Goal: Entertainment & Leisure: Consume media (video, audio)

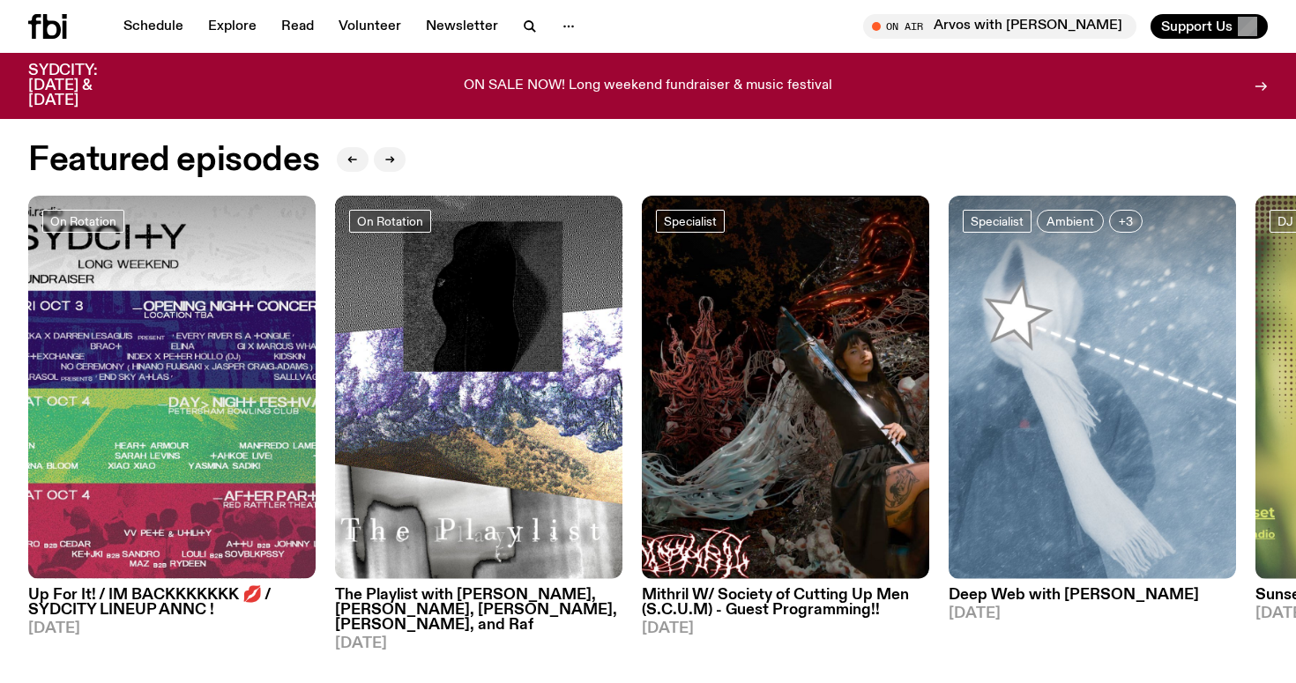
scroll to position [795, 0]
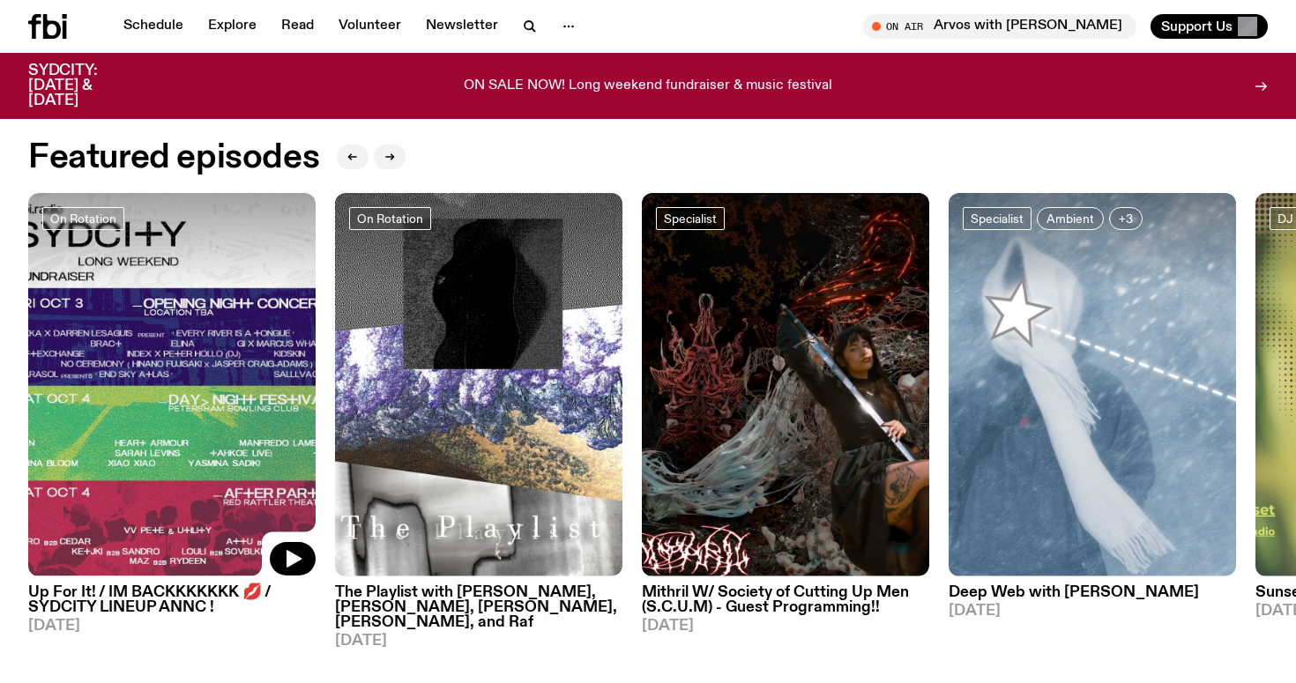
click at [162, 407] on img at bounding box center [172, 385] width 288 height 384
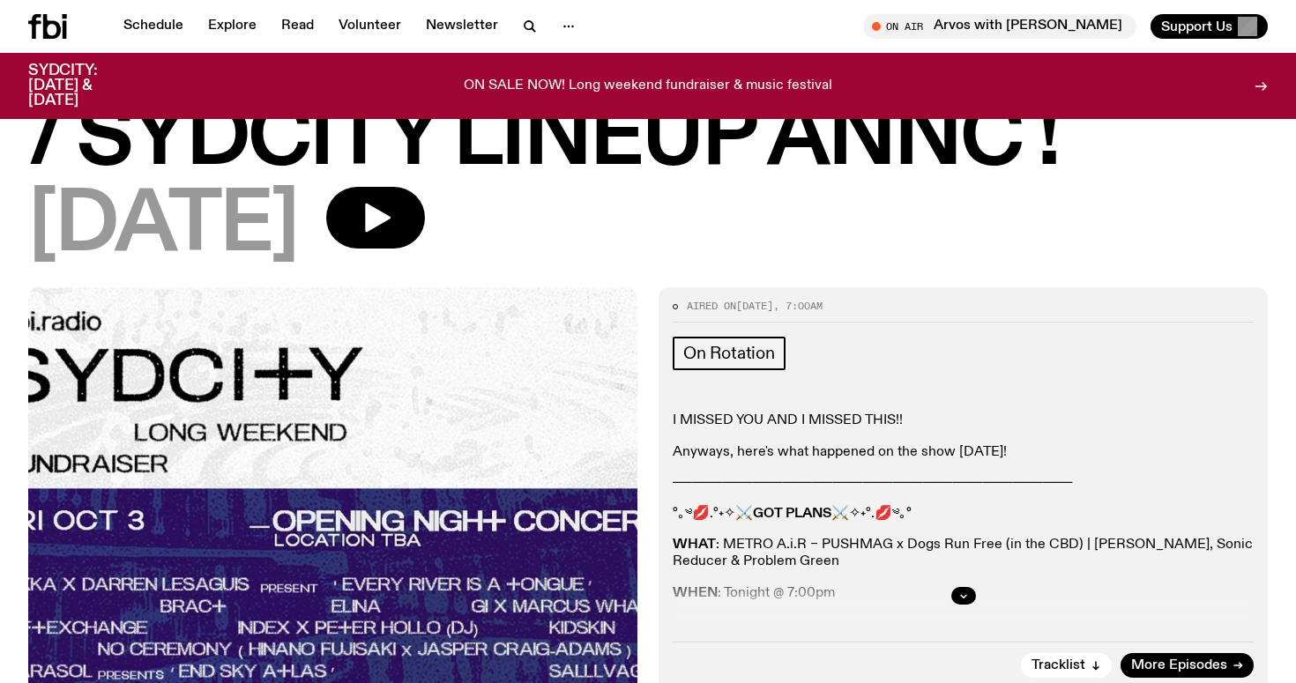
scroll to position [134, 0]
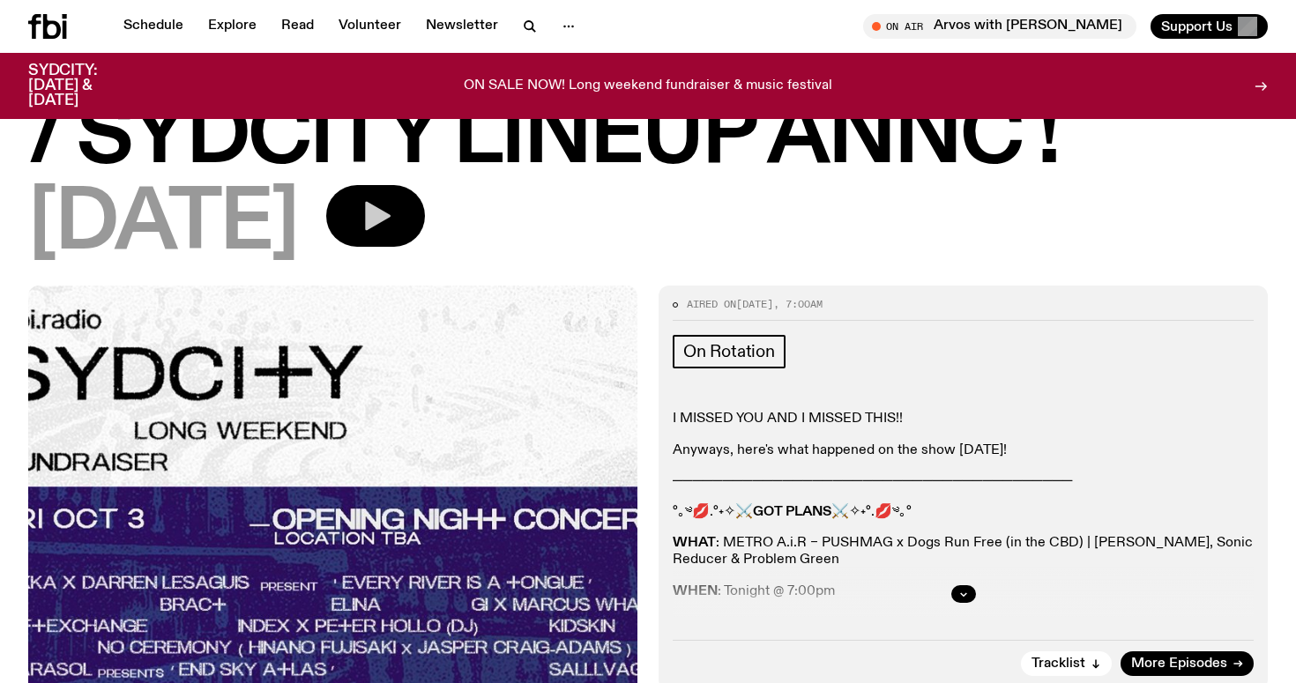
click at [391, 218] on icon "button" at bounding box center [378, 216] width 26 height 29
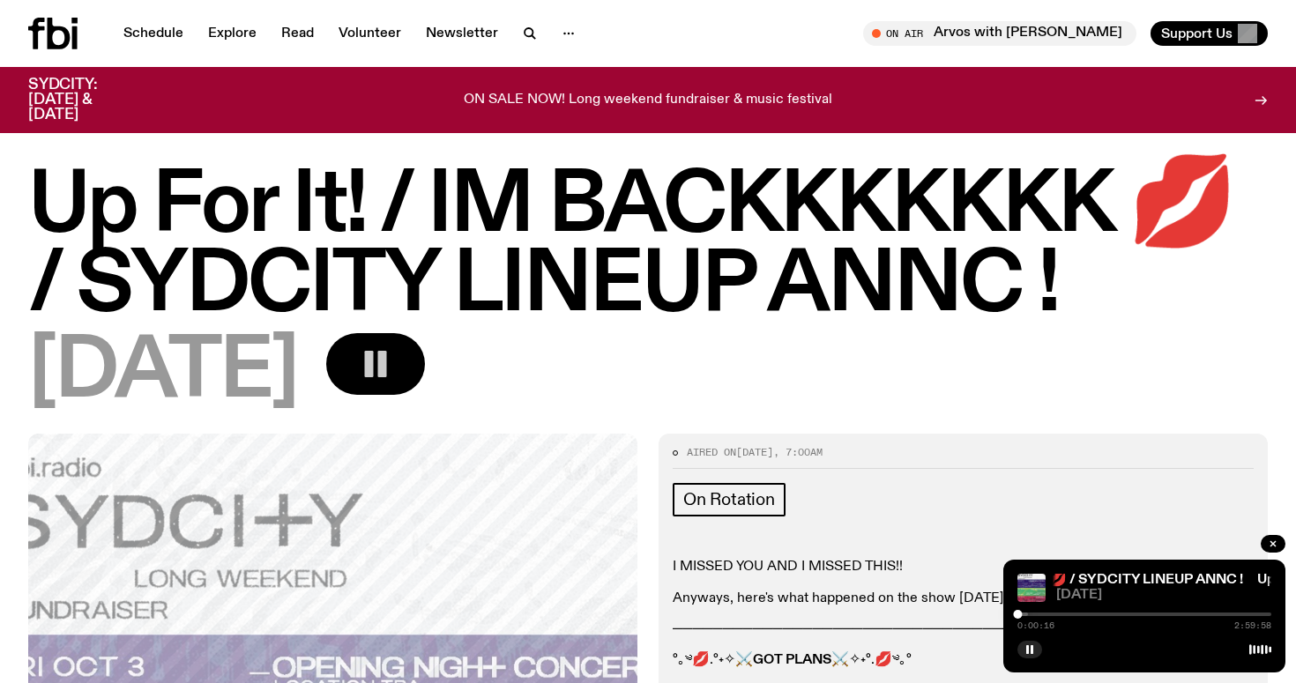
scroll to position [0, 0]
click at [1060, 616] on div "0:00:18 2:59:58" at bounding box center [1145, 619] width 254 height 21
click at [1061, 615] on div at bounding box center [1145, 615] width 254 height 4
click at [1124, 609] on div "0:30:37 2:59:58" at bounding box center [1145, 619] width 254 height 21
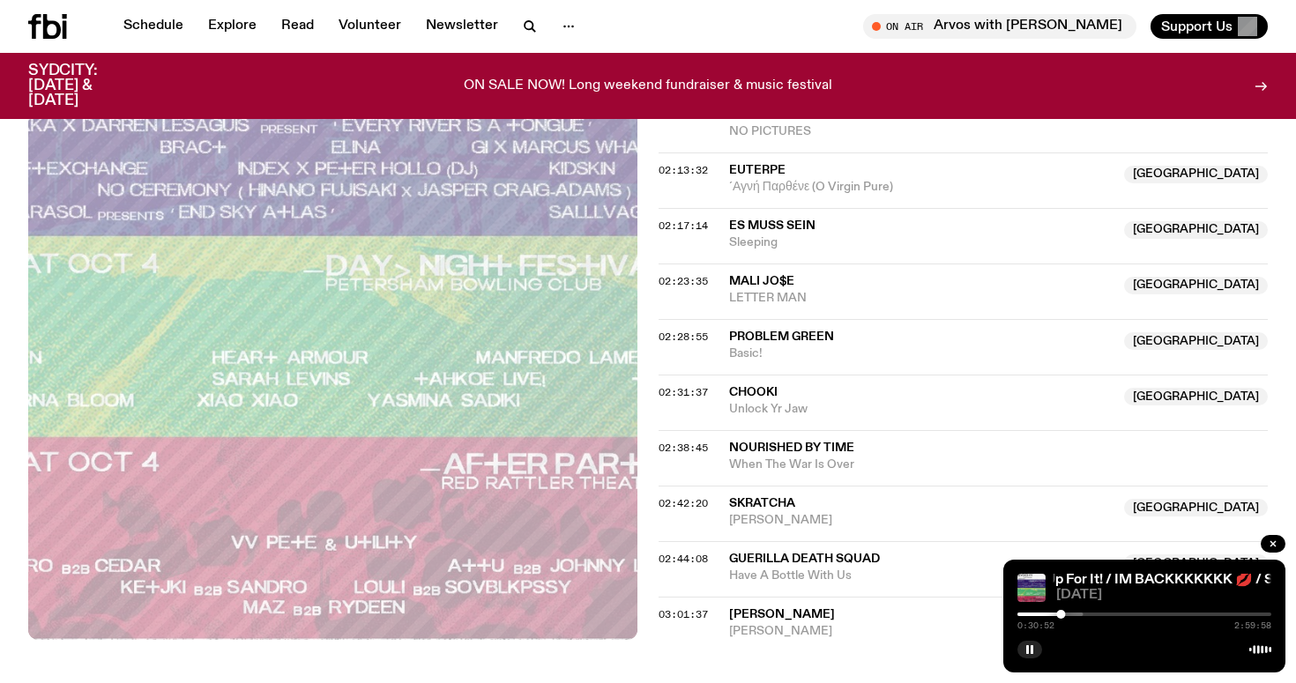
scroll to position [2266, 0]
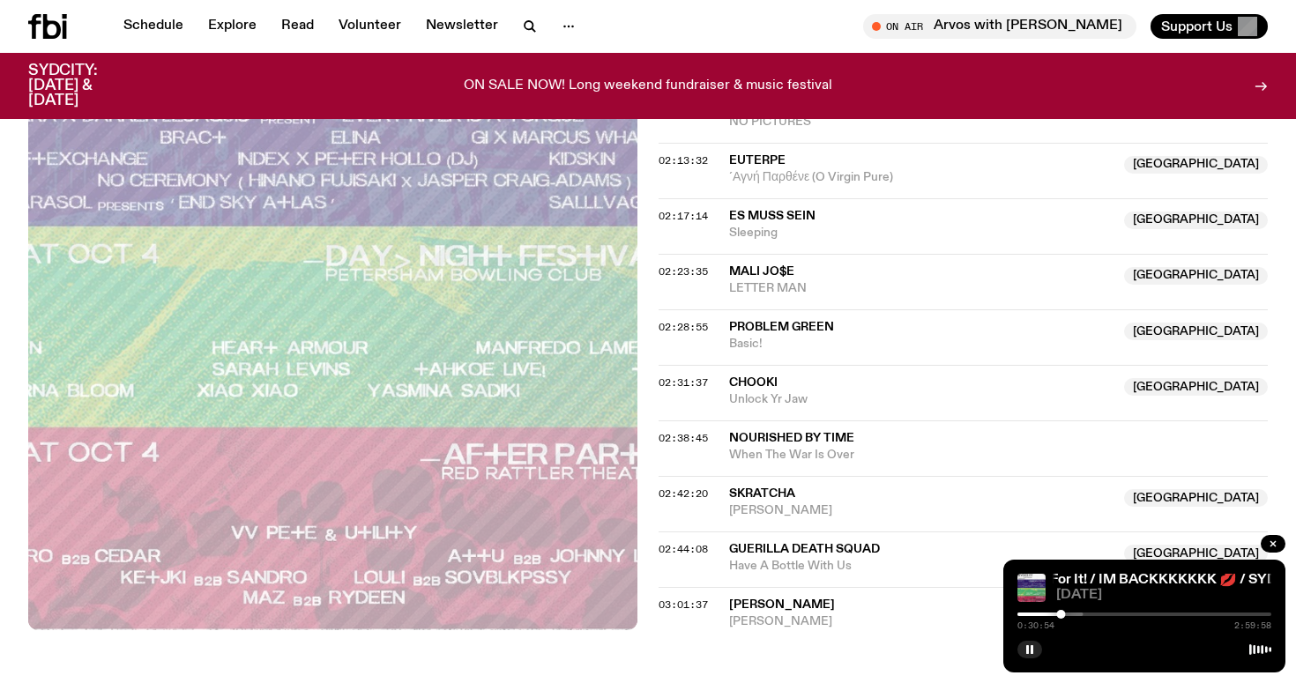
click at [1090, 612] on div "0:30:54 2:59:58" at bounding box center [1145, 619] width 254 height 21
click at [1101, 617] on div "0:30:54 2:59:58" at bounding box center [1145, 619] width 254 height 21
click at [1101, 616] on div "0:30:55 2:59:58" at bounding box center [1145, 619] width 254 height 21
click at [1102, 613] on div at bounding box center [1145, 615] width 254 height 4
click at [1173, 616] on div "0:59:23 2:59:58" at bounding box center [1145, 619] width 254 height 21
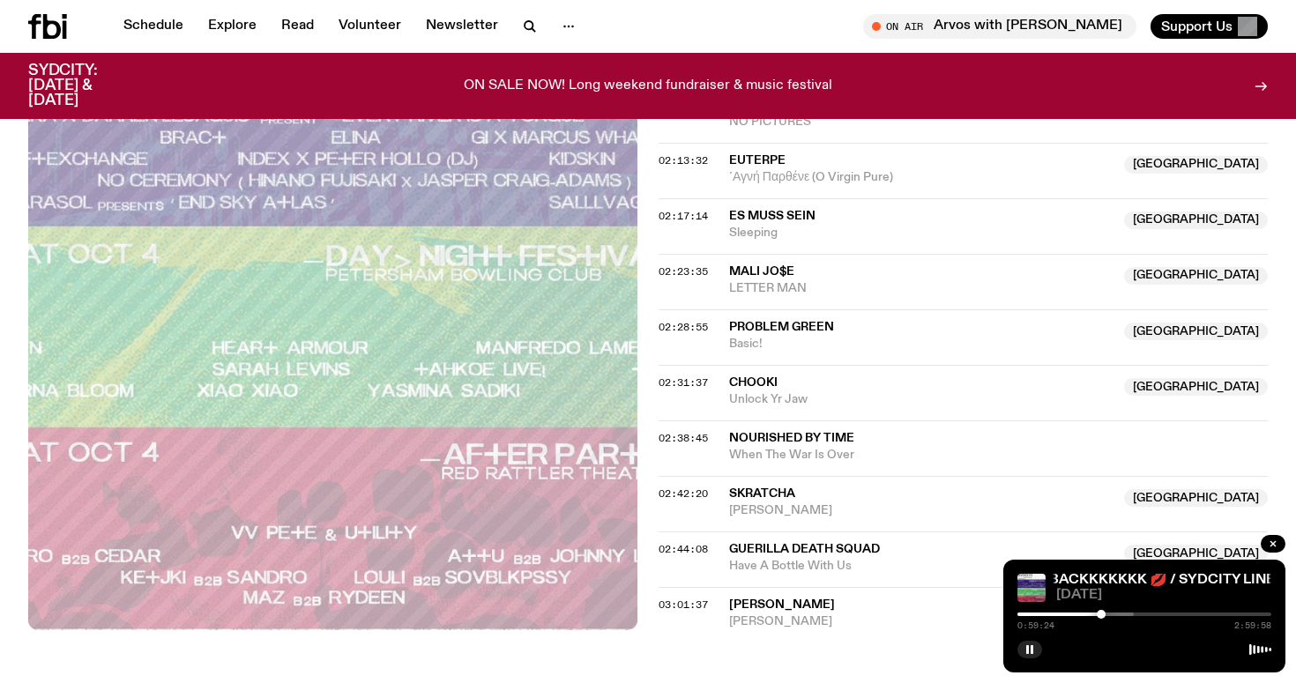
click at [1157, 616] on div at bounding box center [1145, 615] width 254 height 4
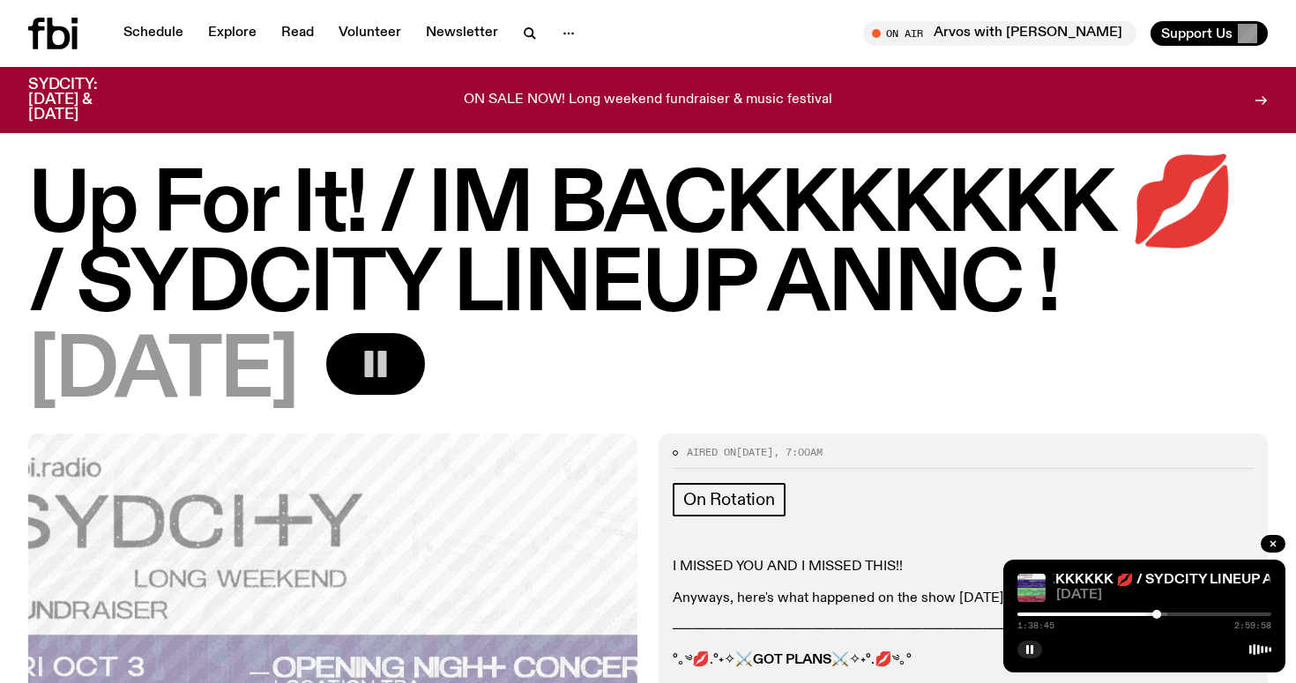
scroll to position [0, 0]
click at [146, 32] on link "Schedule" at bounding box center [153, 33] width 81 height 25
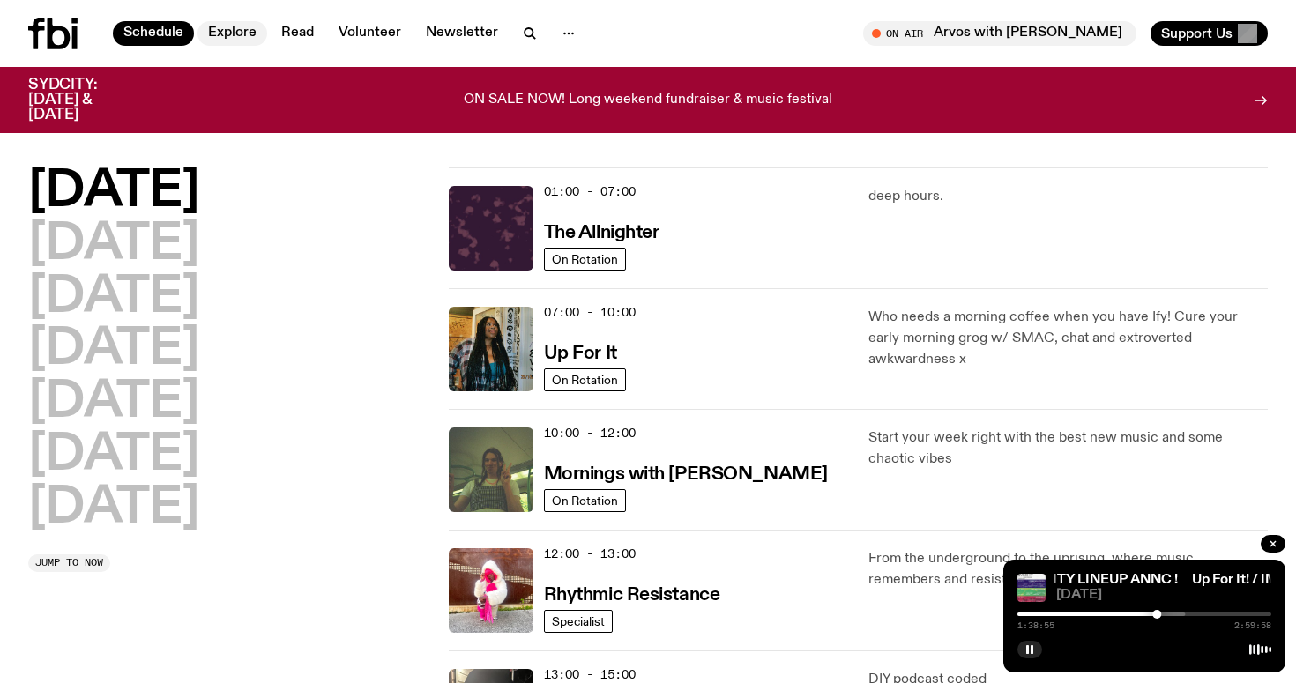
click at [232, 38] on link "Explore" at bounding box center [233, 33] width 70 height 25
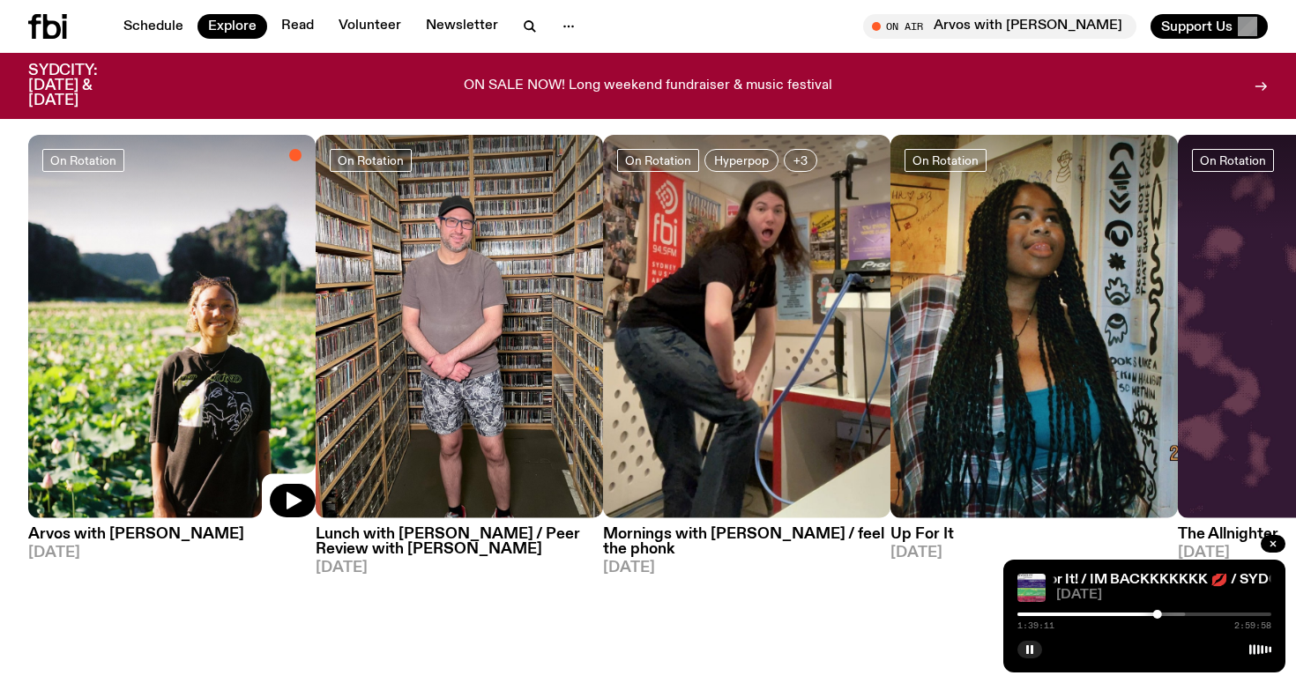
scroll to position [736, 0]
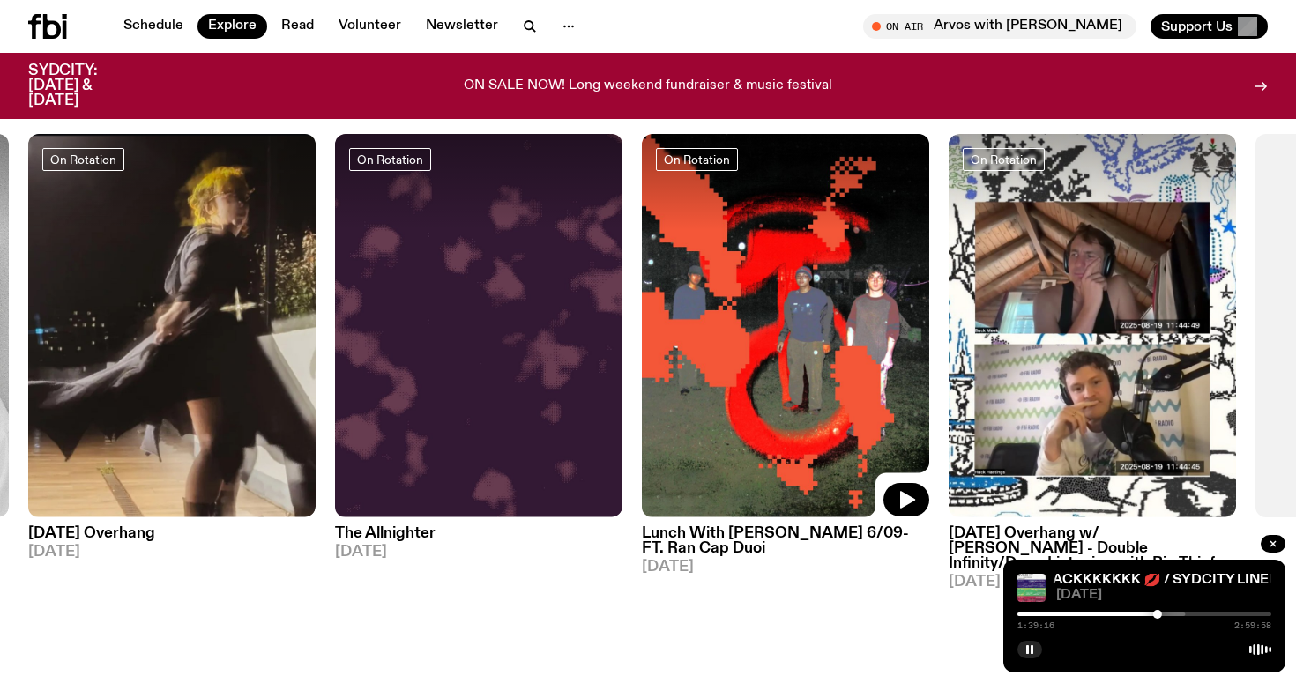
click at [832, 439] on img at bounding box center [786, 326] width 288 height 384
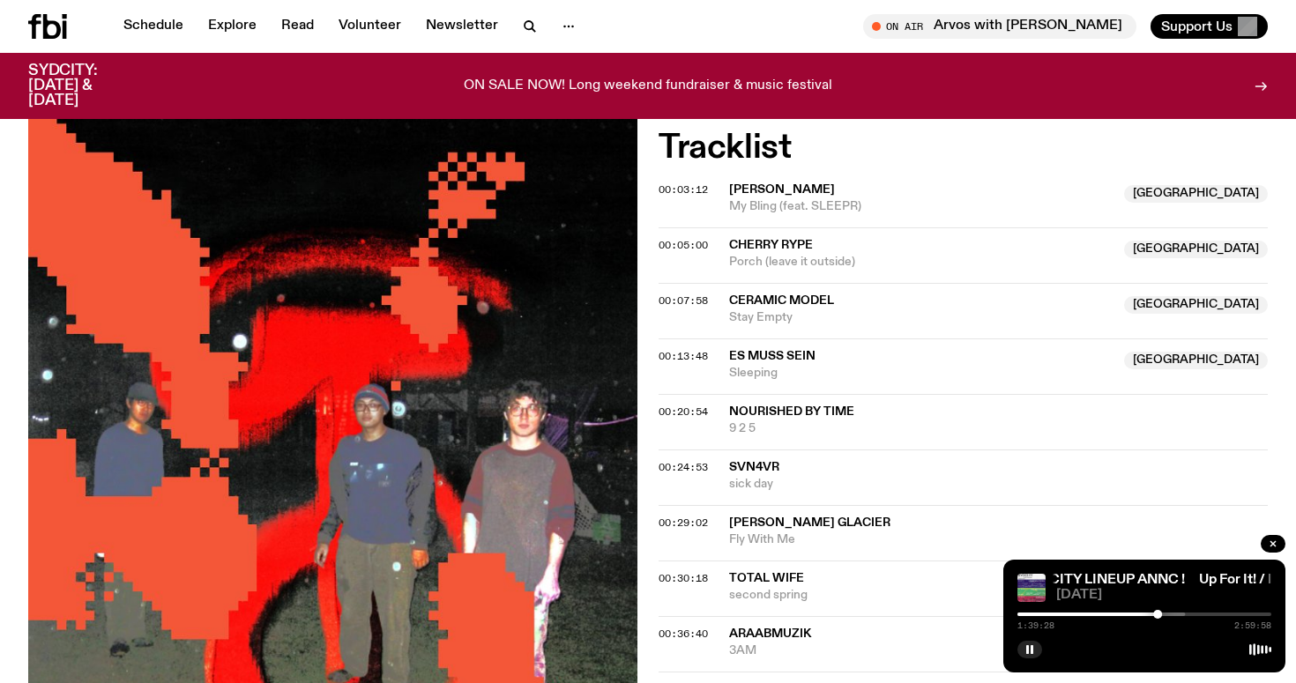
scroll to position [511, 0]
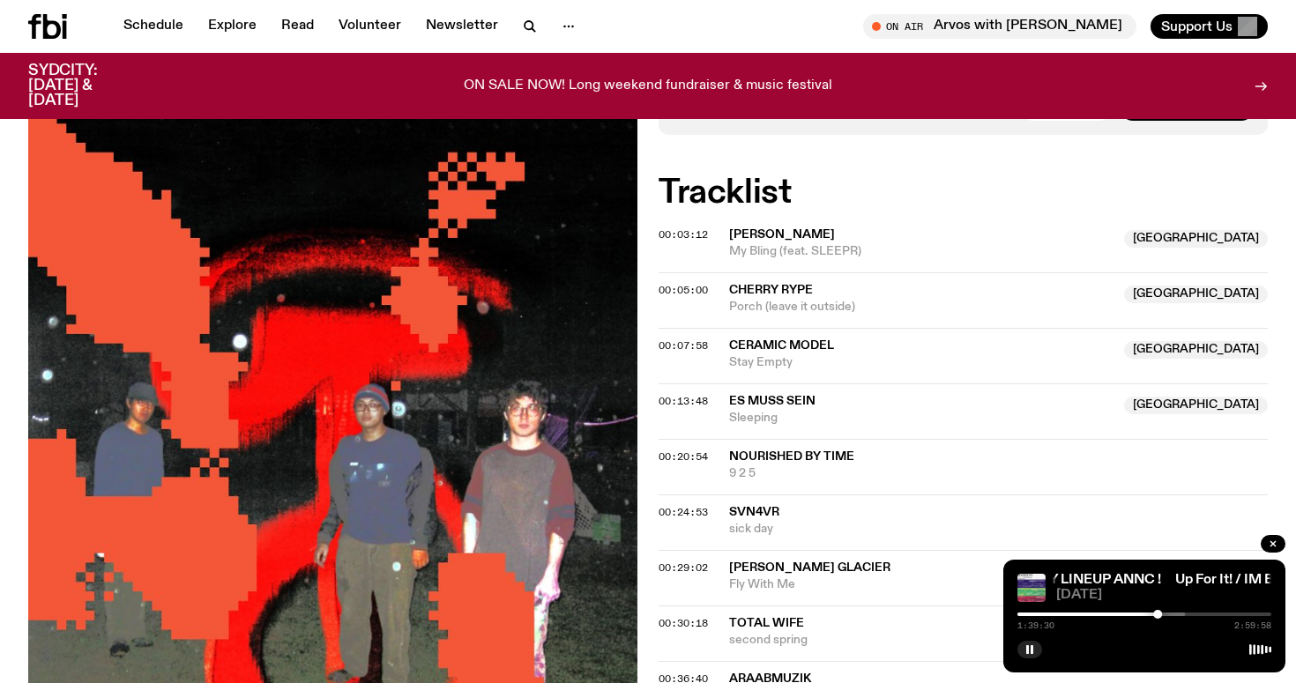
click at [647, 340] on div "Aired on [DATE] 12:00pm On Rotation The usual delicious tunes + a special inter…" at bounding box center [648, 593] width 1296 height 1368
click at [653, 340] on div "Aired on [DATE] 12:00pm On Rotation The usual delicious tunes + a special inter…" at bounding box center [648, 593] width 1296 height 1368
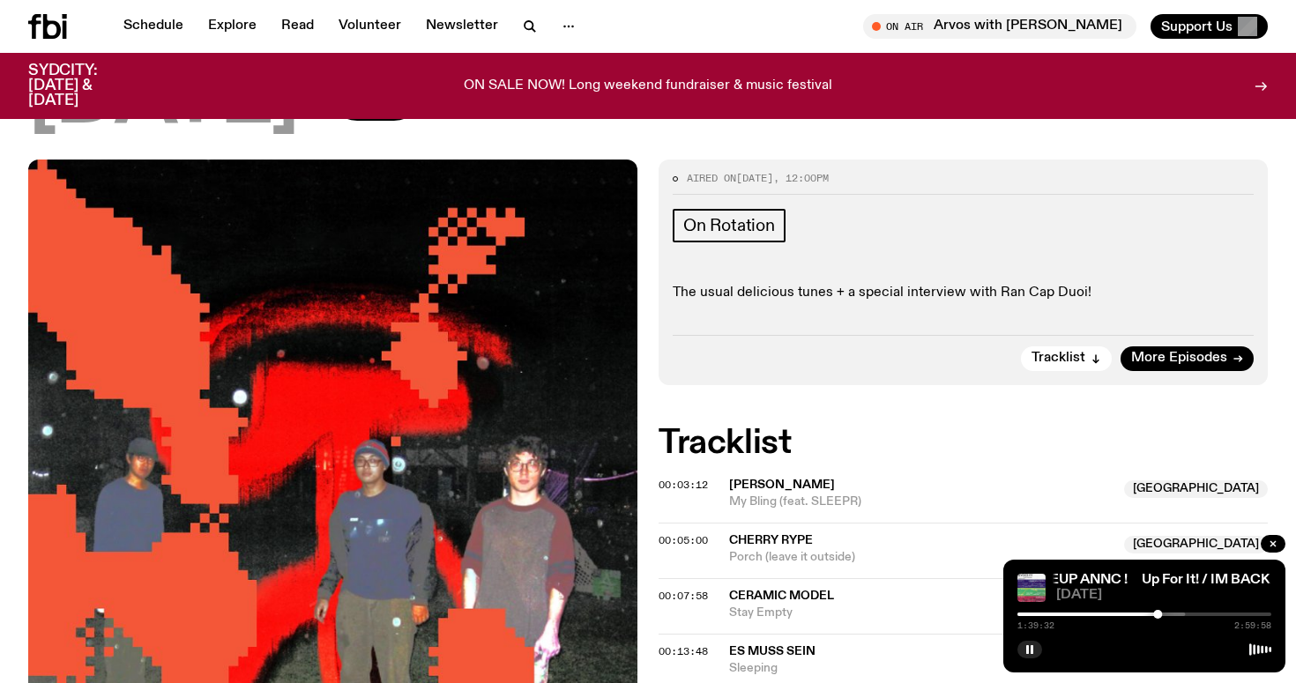
scroll to position [193, 0]
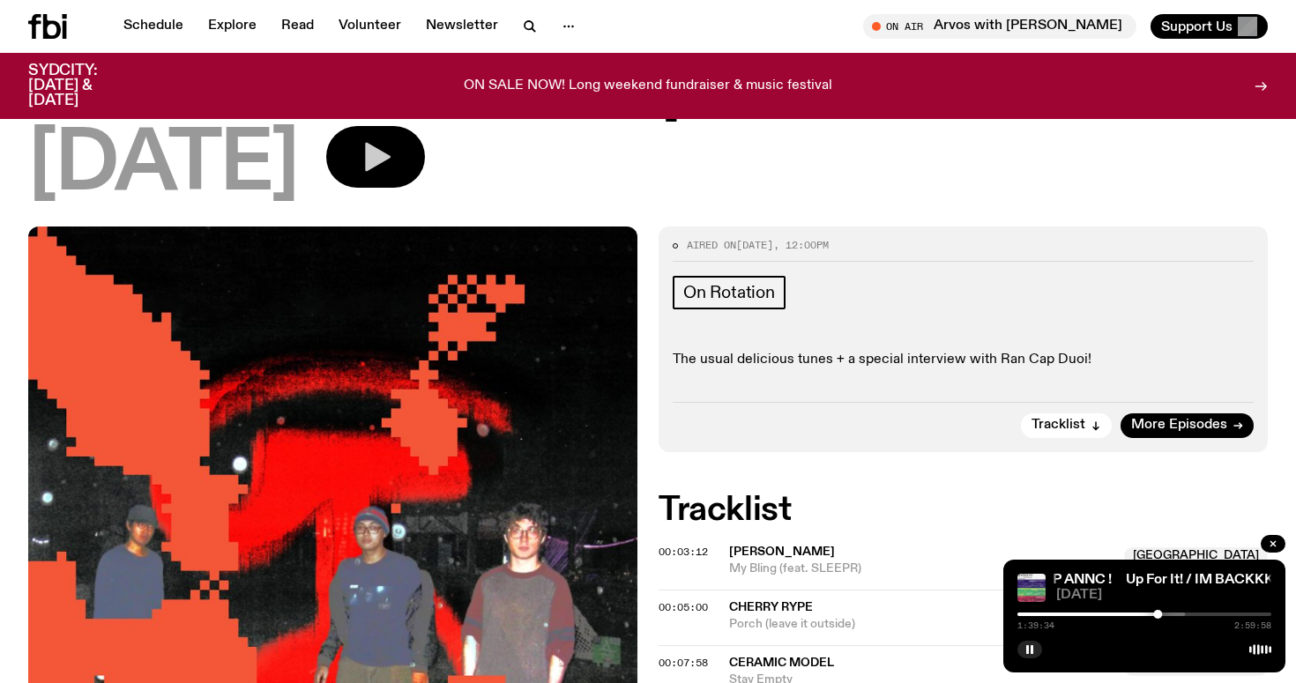
click at [425, 165] on button "button" at bounding box center [375, 157] width 99 height 62
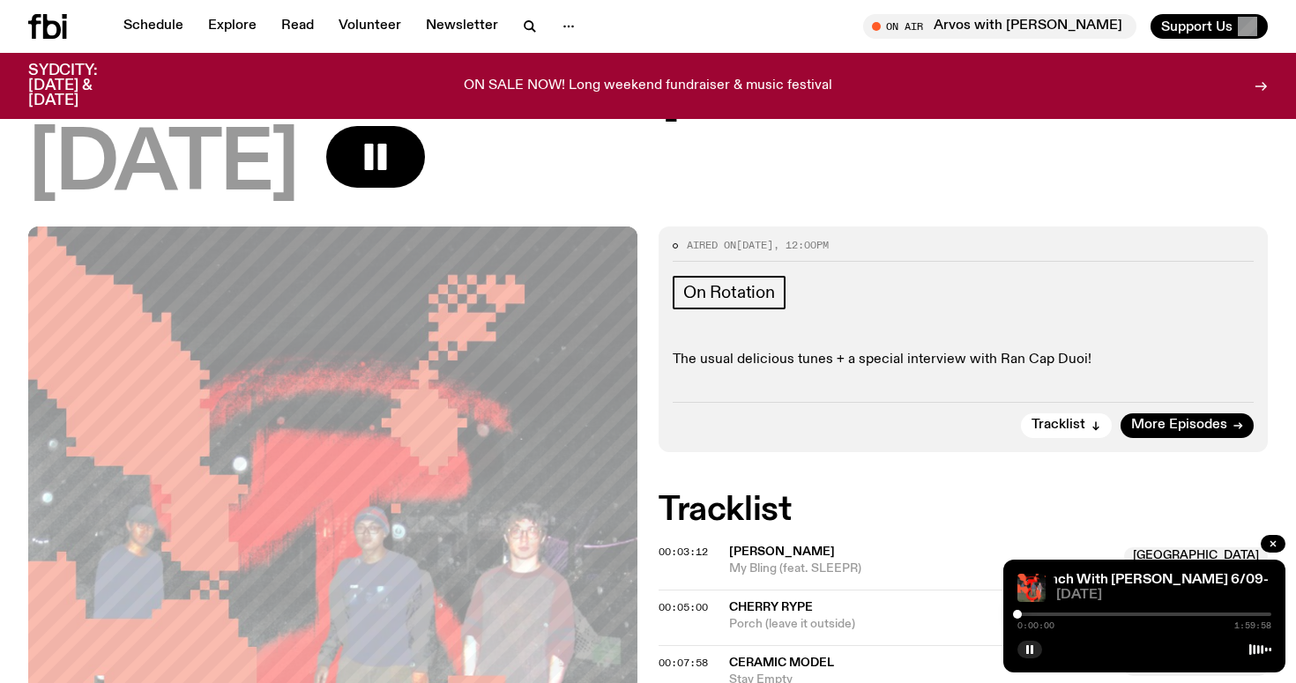
click at [1069, 616] on div "0:00:00 1:59:58" at bounding box center [1145, 619] width 254 height 21
click at [1068, 614] on div at bounding box center [1145, 615] width 254 height 4
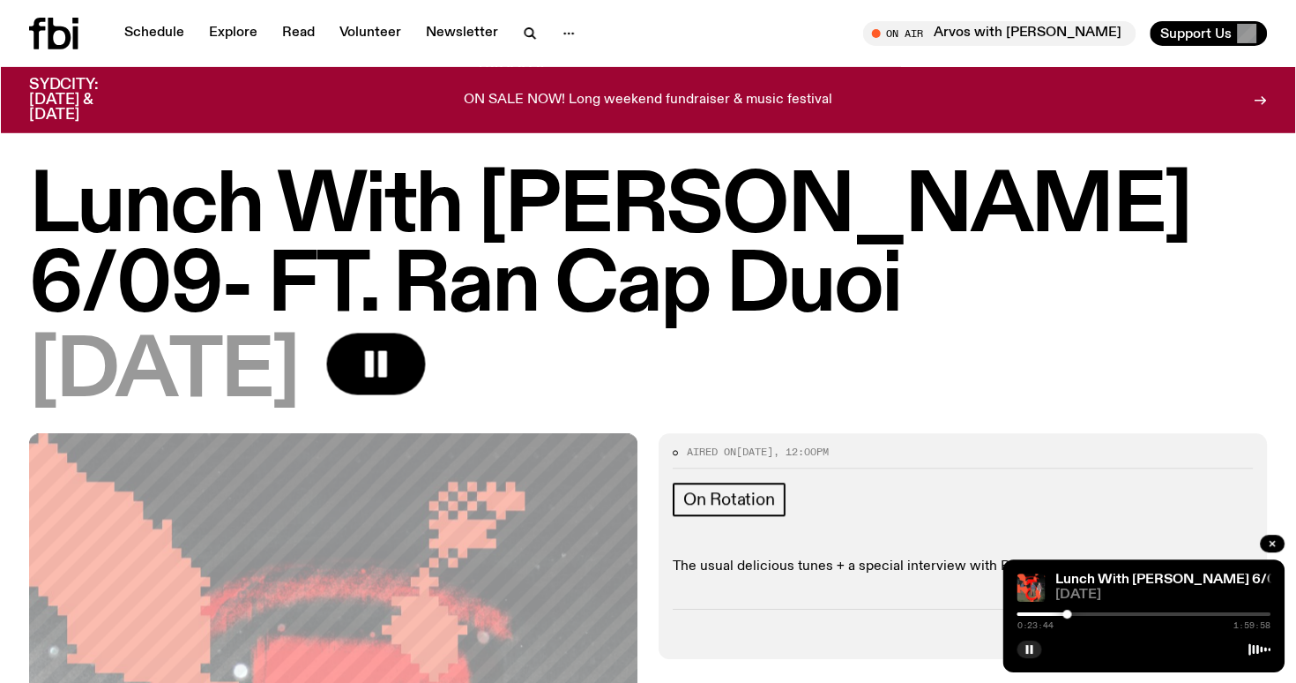
scroll to position [0, 0]
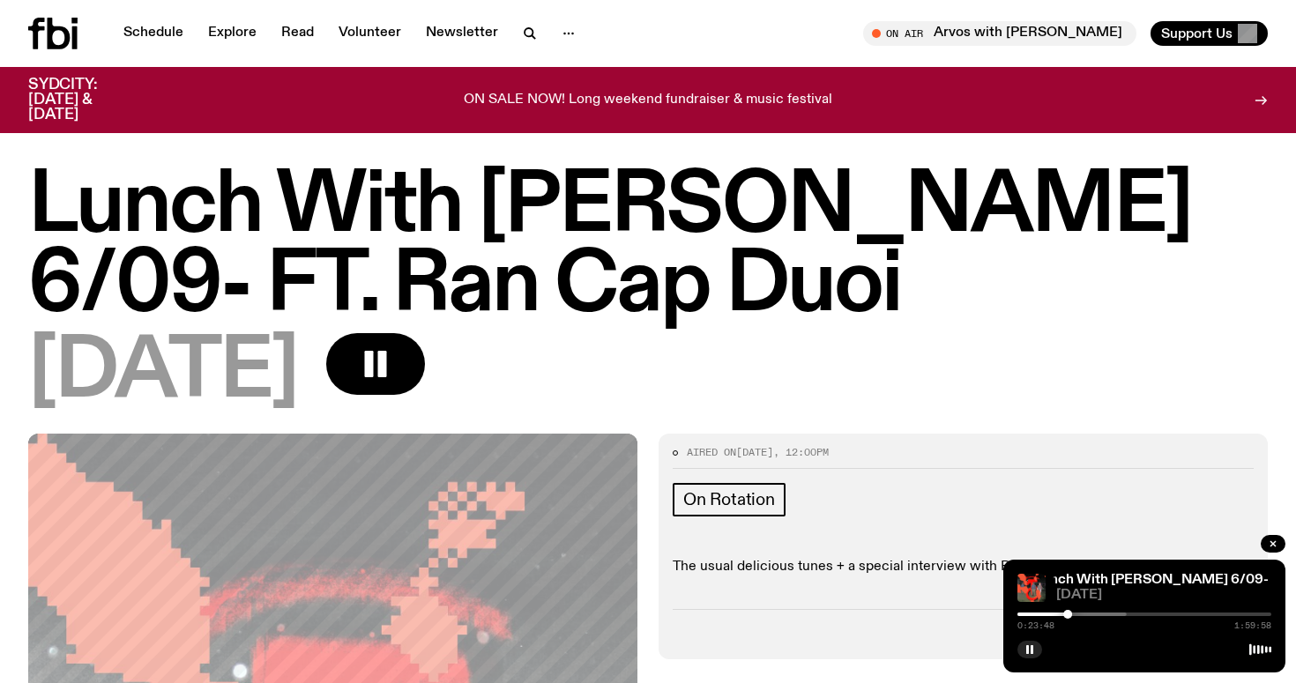
click at [71, 36] on icon at bounding box center [52, 34] width 49 height 32
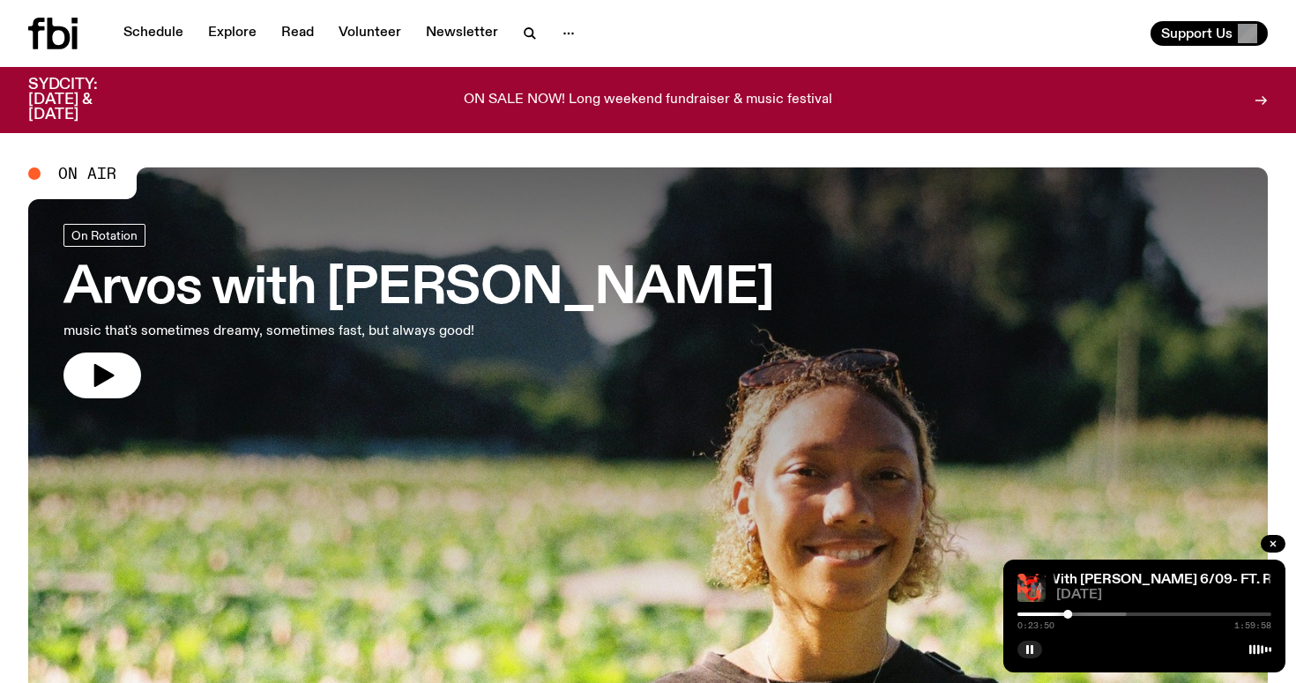
click at [74, 86] on h3 "SYDCITY: [DATE] & [DATE]" at bounding box center [84, 100] width 113 height 45
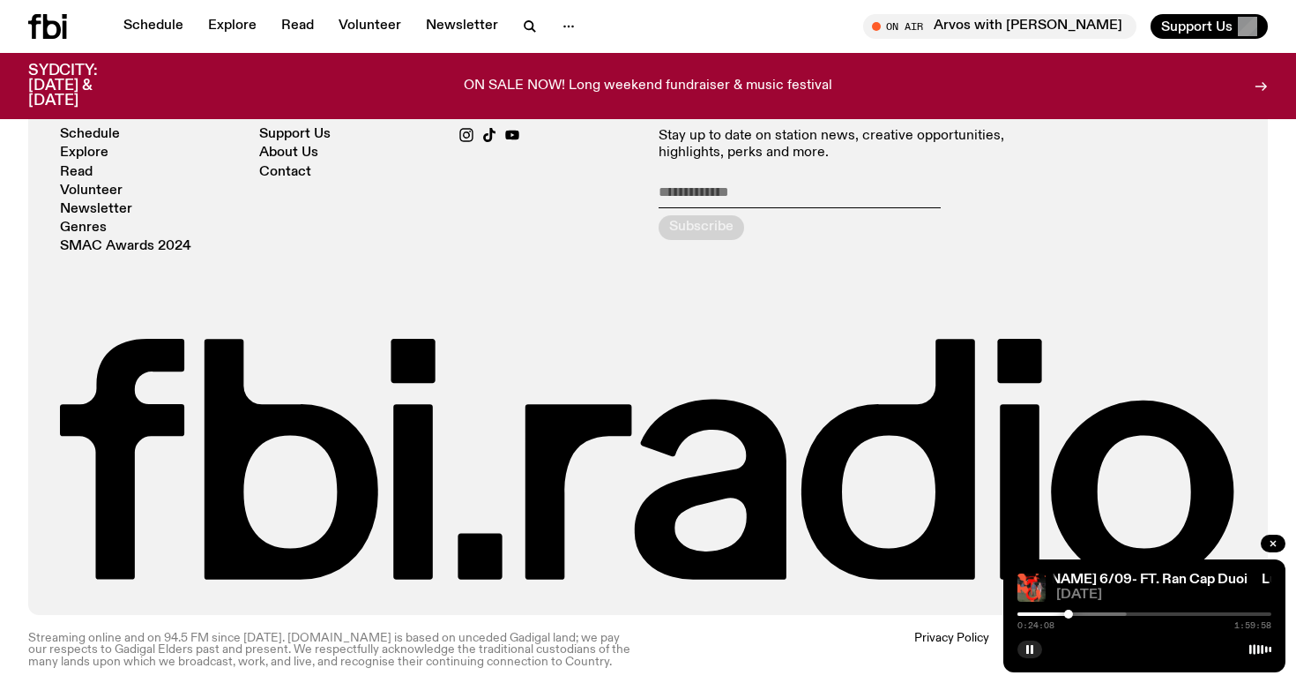
scroll to position [3900, 0]
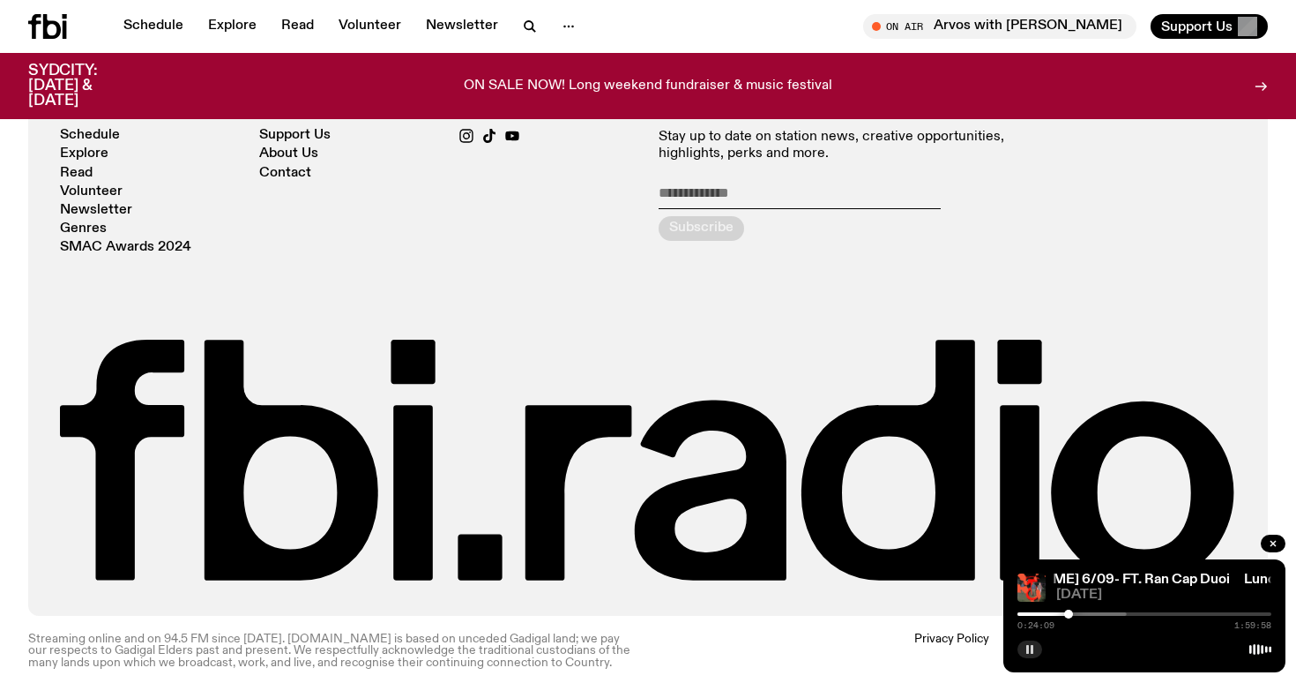
click at [1034, 650] on icon "button" at bounding box center [1030, 649] width 11 height 11
